Goal: Book appointment/travel/reservation

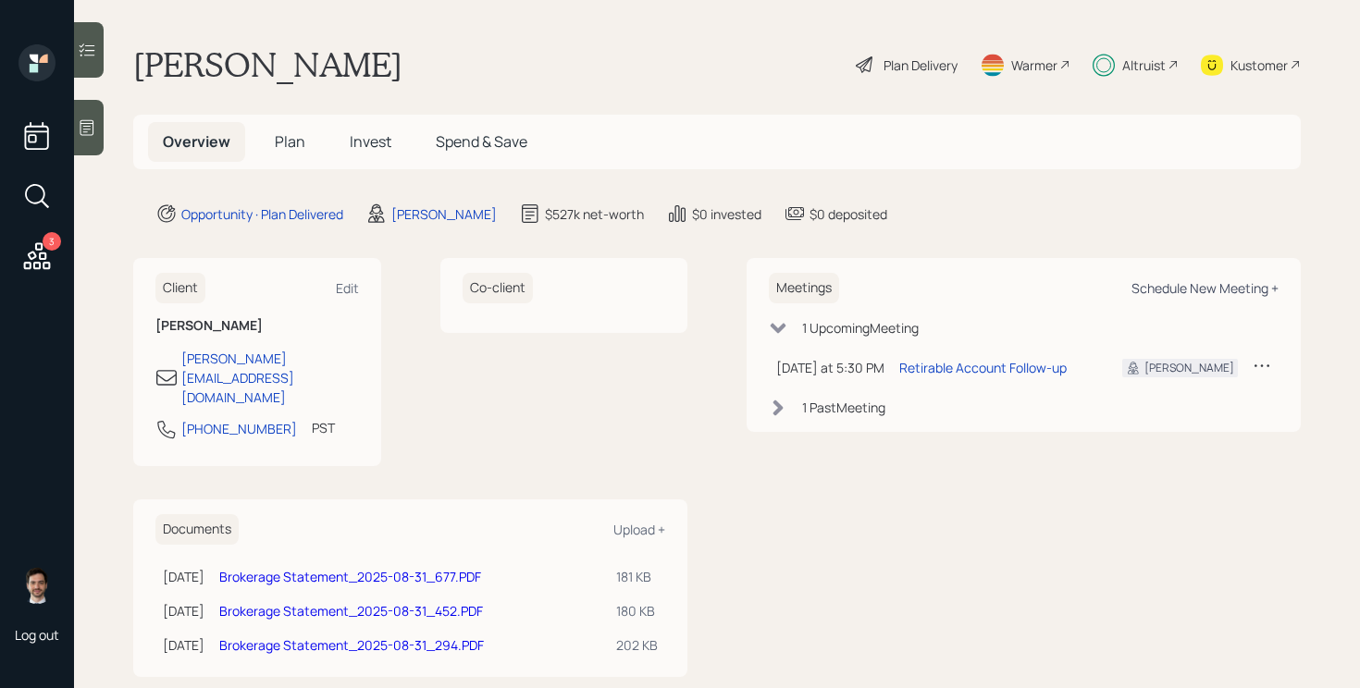
click at [1217, 295] on div "Schedule New Meeting +" at bounding box center [1205, 288] width 147 height 18
select select "ef6b64e1-8f62-4a74-b865-a7df4b35b836"
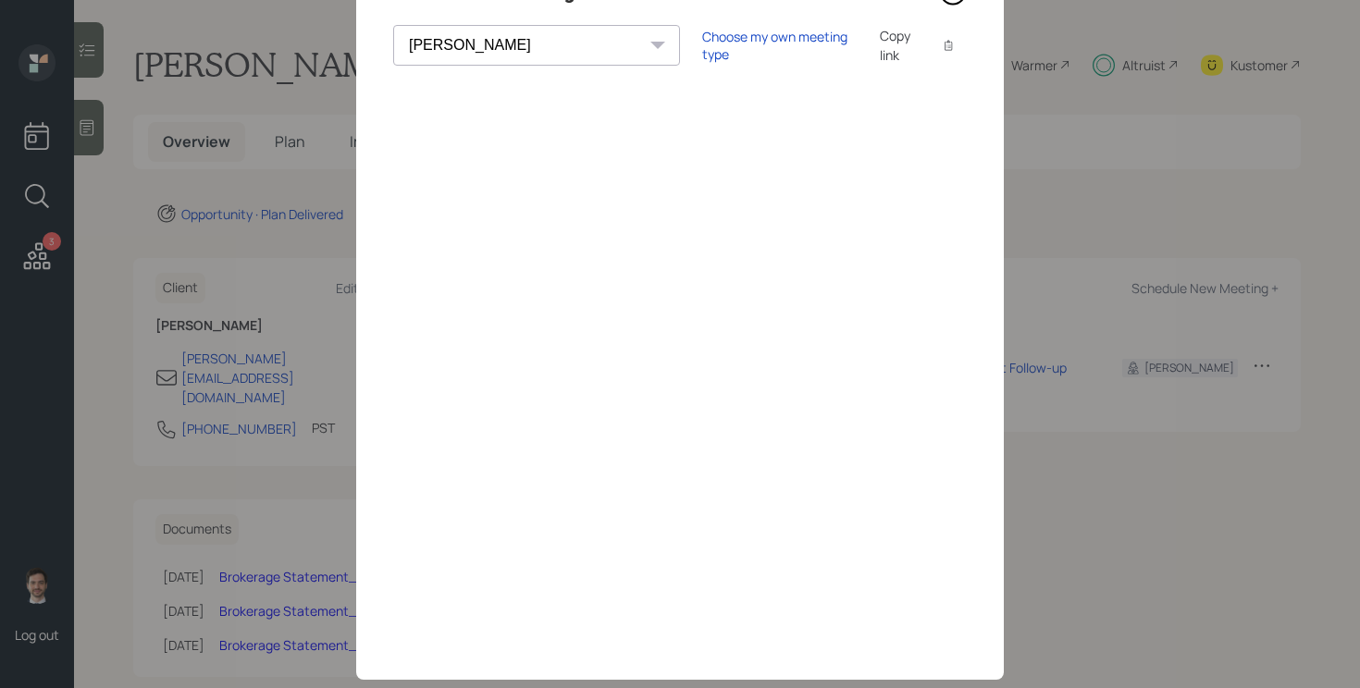
scroll to position [134, 0]
